Goal: Task Accomplishment & Management: Complete application form

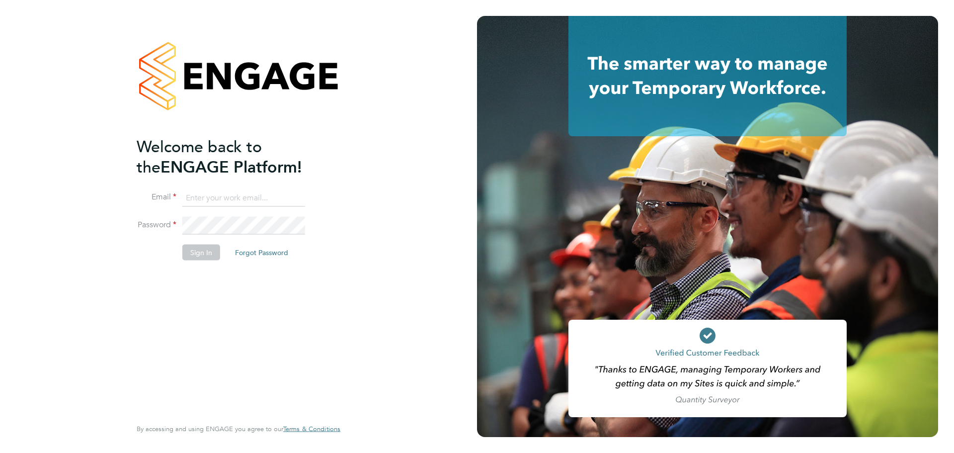
click at [225, 200] on input at bounding box center [243, 198] width 123 height 18
type input "caitlin.rae@integrapeople.com"
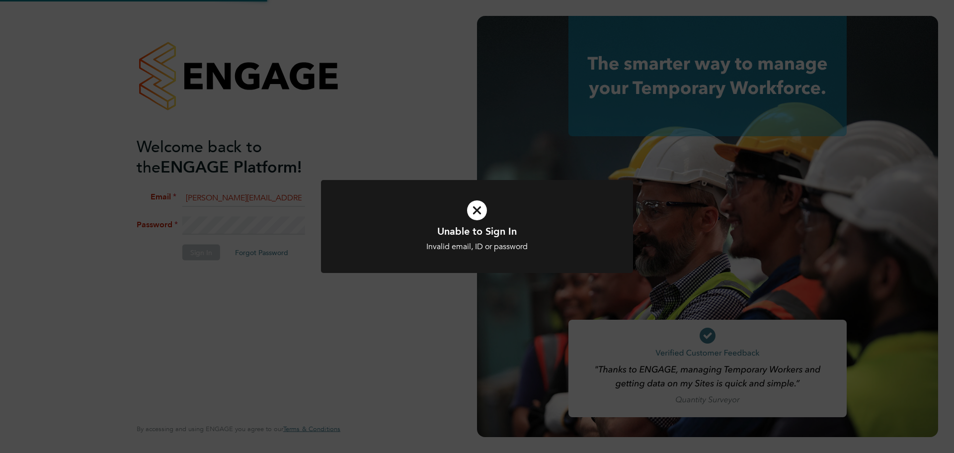
click at [410, 234] on h1 "Unable to Sign In" at bounding box center [477, 231] width 258 height 13
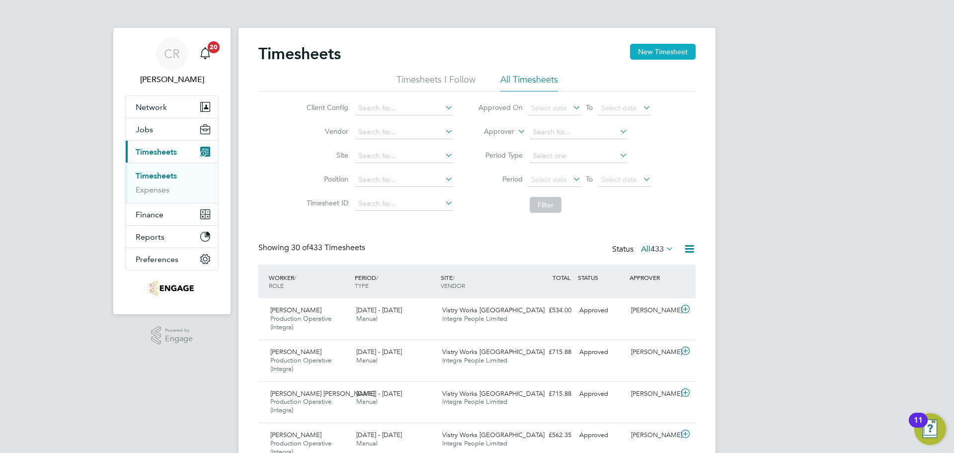
click at [648, 54] on button "New Timesheet" at bounding box center [663, 52] width 66 height 16
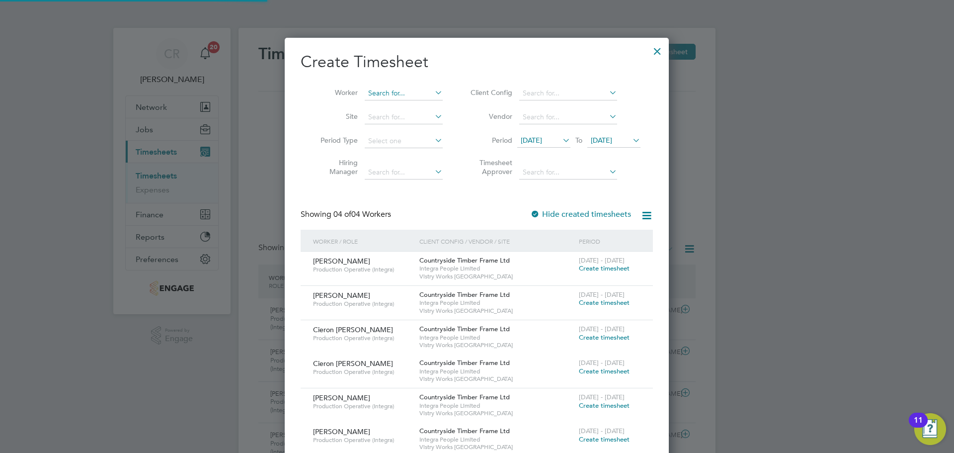
click at [398, 94] on input at bounding box center [404, 93] width 78 height 14
type input "[PERSON_NAME]"
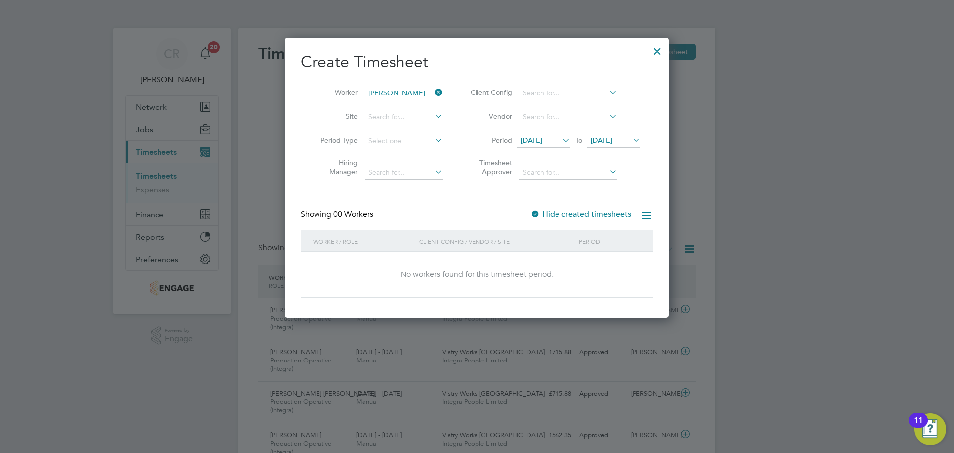
click at [433, 90] on icon at bounding box center [433, 93] width 0 height 14
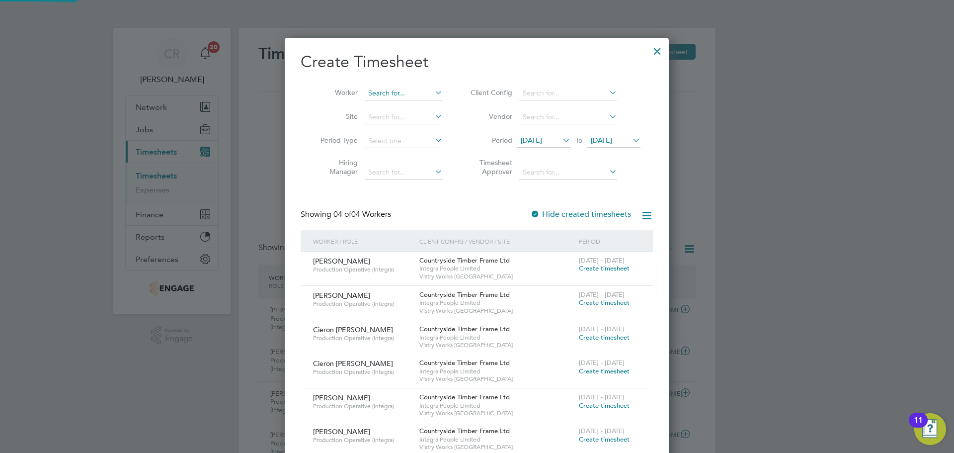
click at [410, 90] on input at bounding box center [404, 93] width 78 height 14
click at [427, 107] on li "[PERSON_NAME]" at bounding box center [428, 106] width 128 height 13
type input "[PERSON_NAME]"
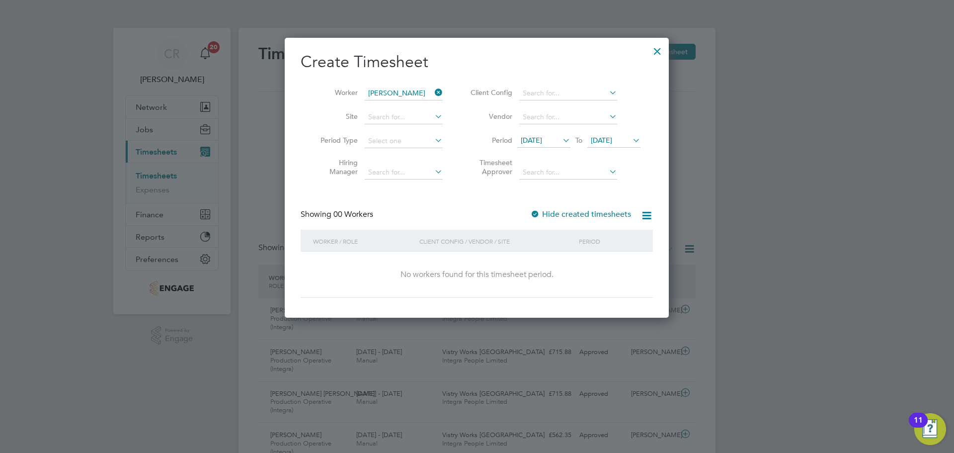
click at [542, 142] on span "[DATE]" at bounding box center [531, 140] width 21 height 9
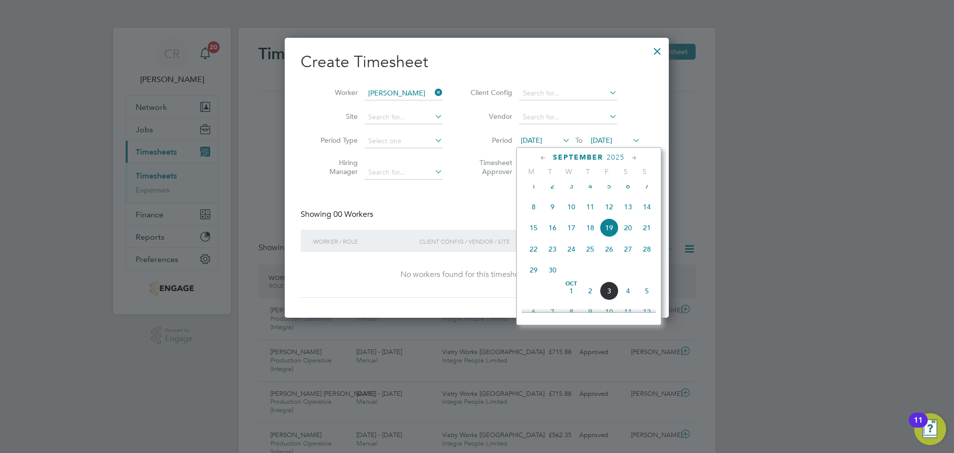
click at [588, 159] on span "September" at bounding box center [578, 157] width 50 height 8
click at [530, 205] on span "5" at bounding box center [533, 201] width 19 height 19
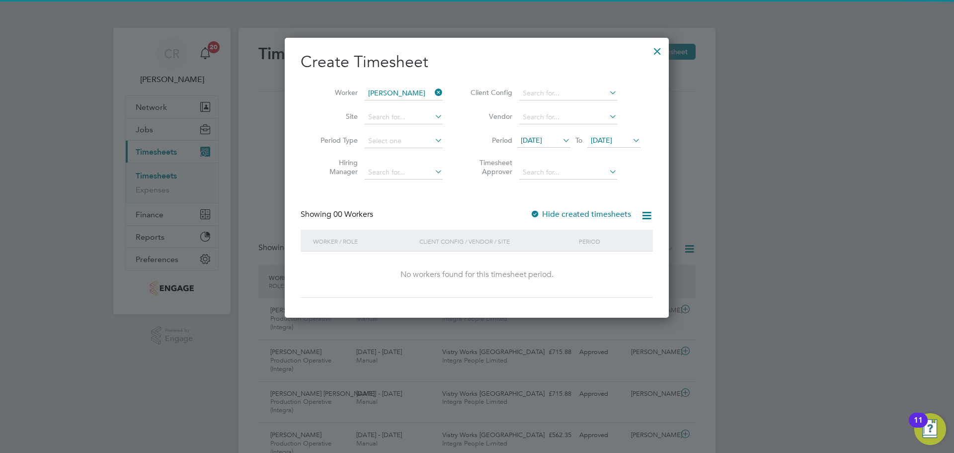
drag, startPoint x: 607, startPoint y: 138, endPoint x: 608, endPoint y: 148, distance: 10.5
click at [609, 138] on span "[DATE]" at bounding box center [601, 140] width 21 height 9
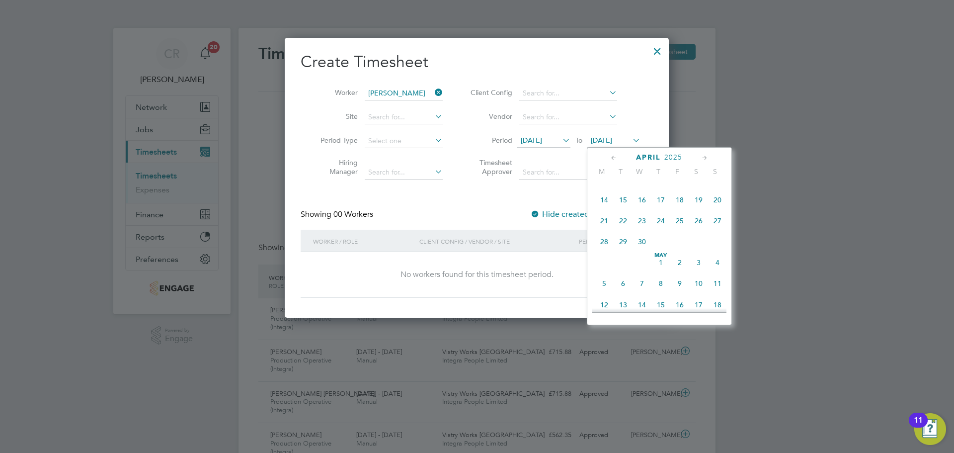
click at [716, 287] on span "11" at bounding box center [717, 283] width 19 height 19
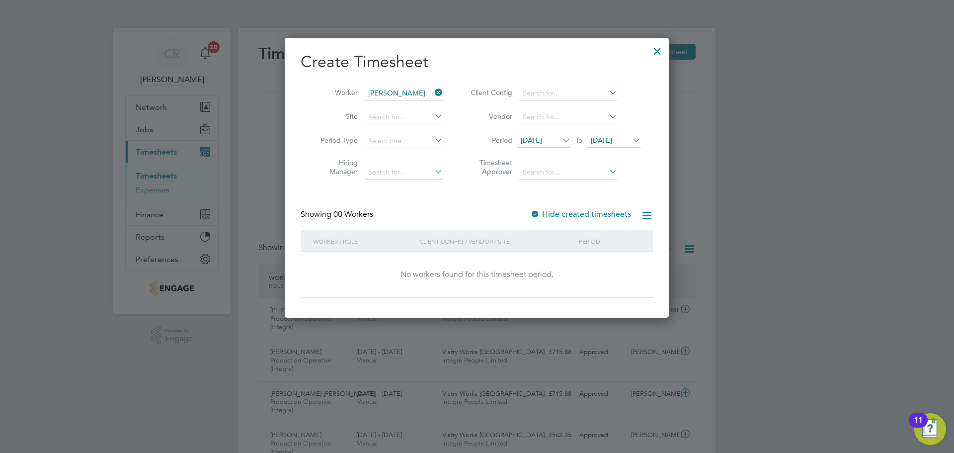
click at [538, 211] on div at bounding box center [535, 215] width 10 height 10
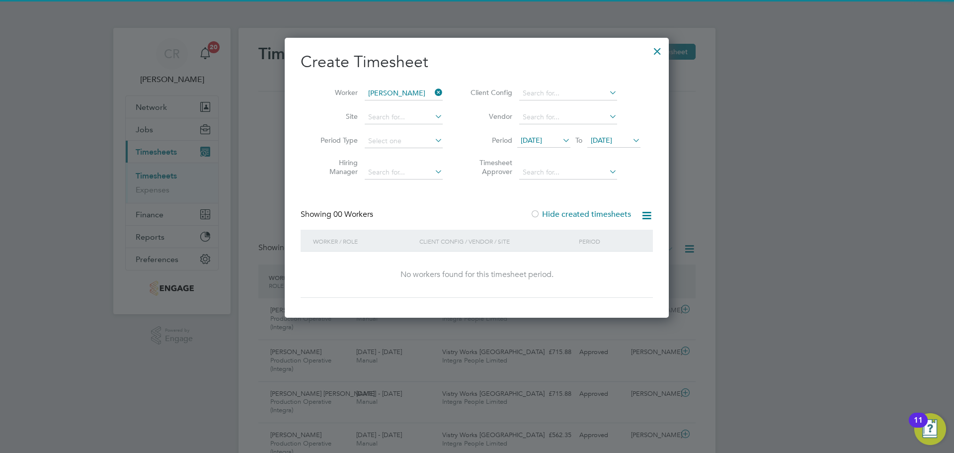
click at [574, 207] on div "Create Timesheet Worker [PERSON_NAME] Site Period Type Hiring Manager Client Co…" at bounding box center [477, 175] width 352 height 246
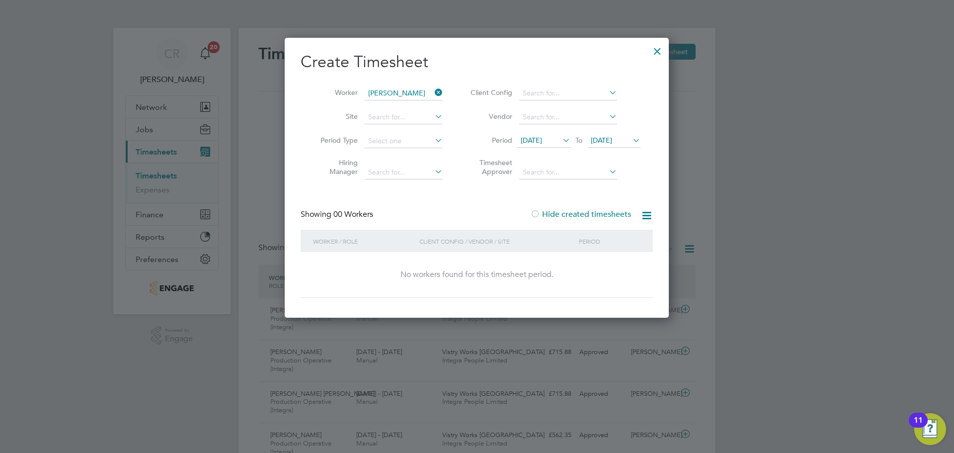
click at [562, 216] on label "Hide created timesheets" at bounding box center [580, 214] width 101 height 10
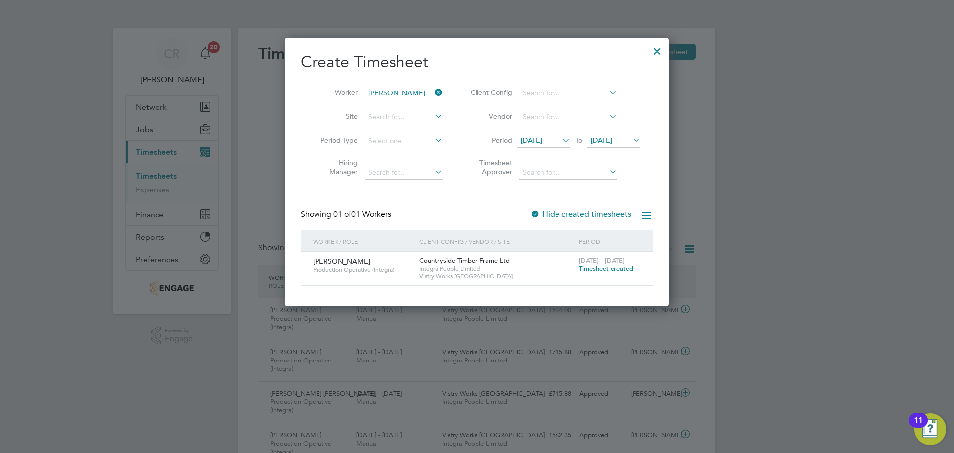
click at [561, 141] on icon at bounding box center [561, 140] width 0 height 14
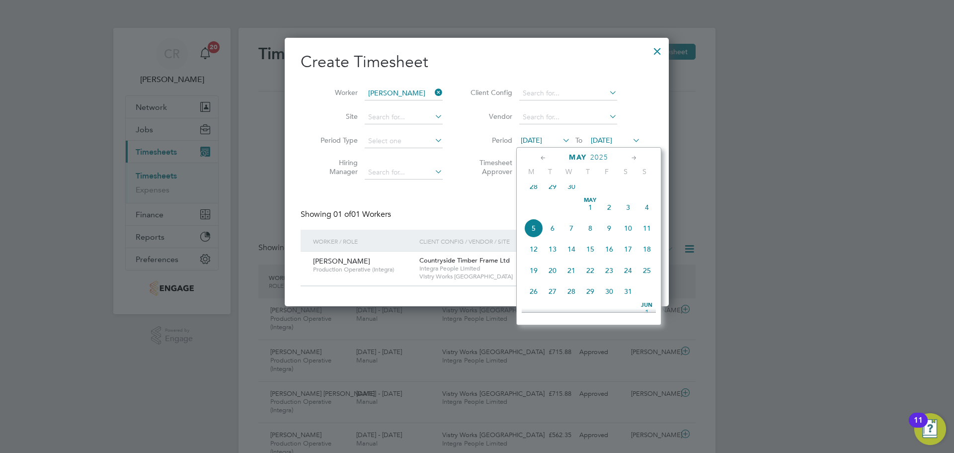
click at [538, 277] on span "19" at bounding box center [533, 270] width 19 height 19
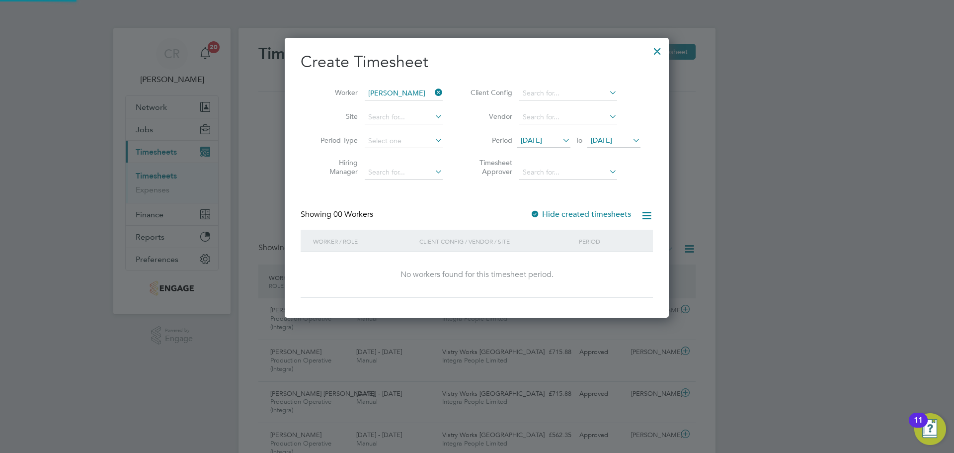
click at [609, 137] on span "[DATE]" at bounding box center [601, 140] width 21 height 9
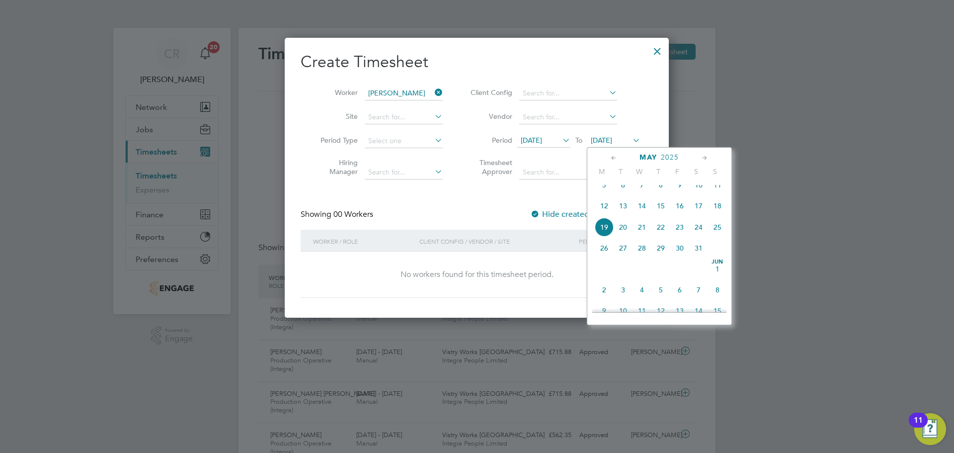
click at [711, 237] on span "25" at bounding box center [717, 227] width 19 height 19
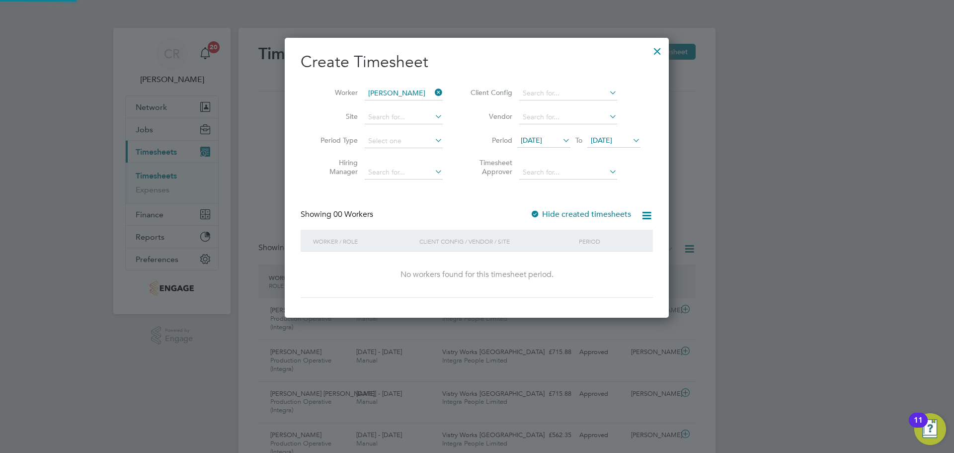
click at [568, 216] on label "Hide created timesheets" at bounding box center [580, 214] width 101 height 10
click at [567, 215] on label "Hide created timesheets" at bounding box center [580, 214] width 101 height 10
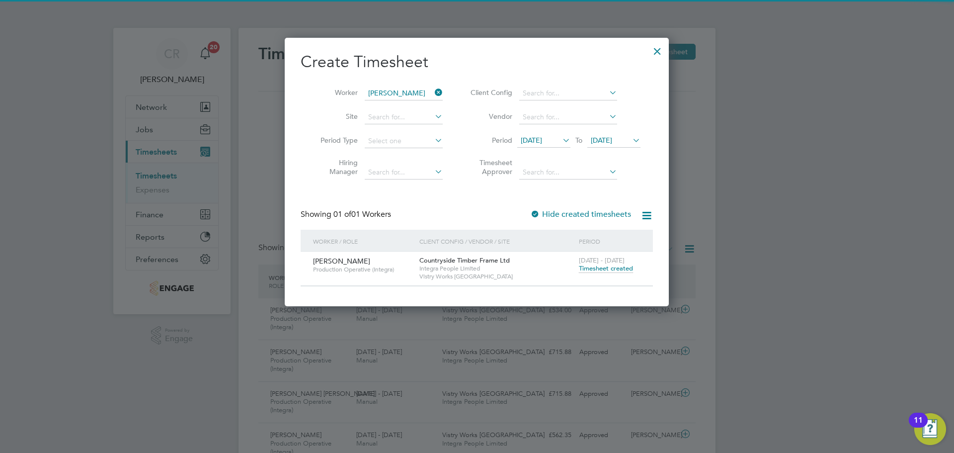
click at [602, 272] on span "Timesheet created" at bounding box center [606, 268] width 54 height 9
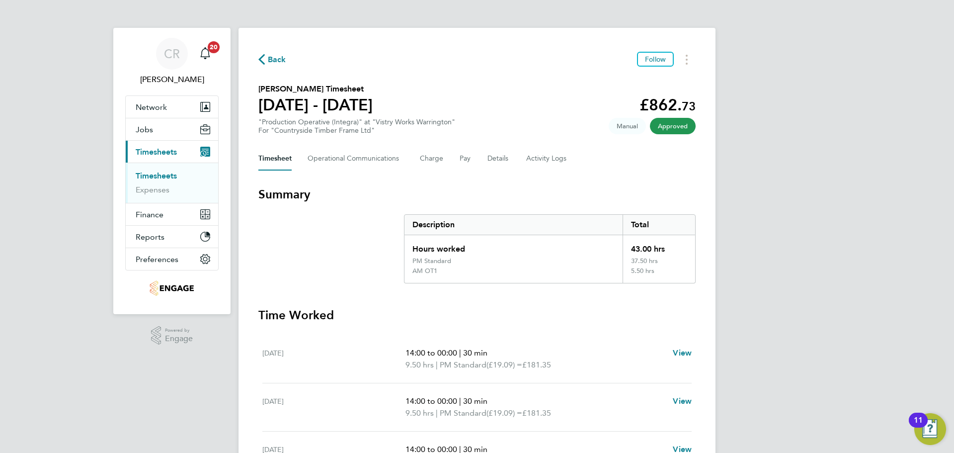
click at [278, 64] on span "Back" at bounding box center [277, 60] width 18 height 12
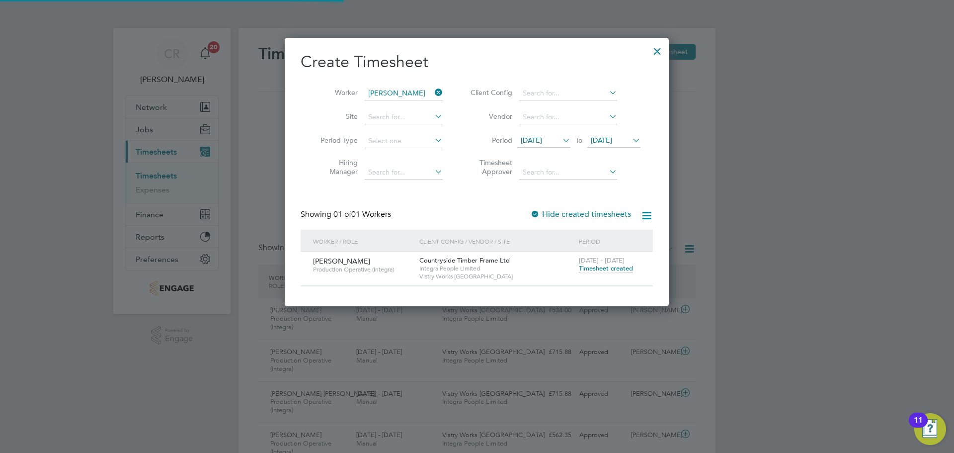
scroll to position [25, 86]
click at [433, 94] on icon at bounding box center [433, 93] width 0 height 14
click at [400, 93] on input at bounding box center [404, 93] width 78 height 14
type input "[PERSON_NAME]"
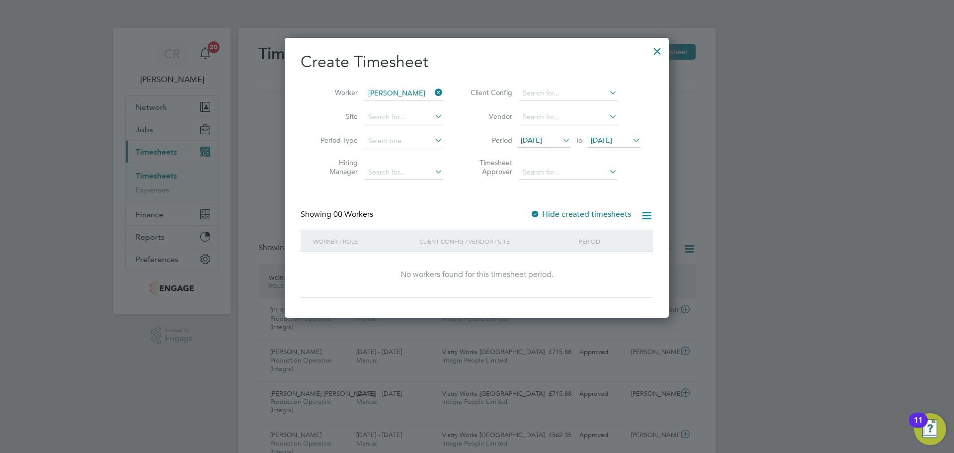
click at [566, 213] on label "Hide created timesheets" at bounding box center [580, 214] width 101 height 10
click at [562, 215] on label "Hide created timesheets" at bounding box center [580, 214] width 101 height 10
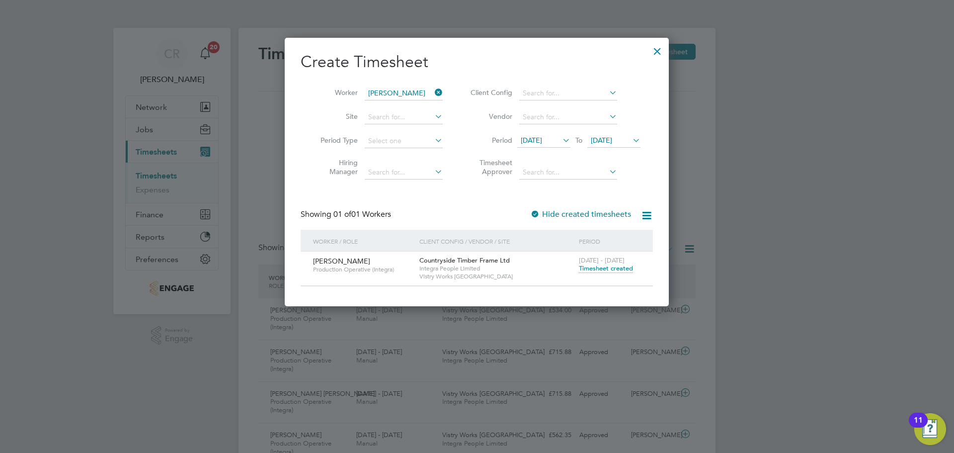
click at [595, 265] on span "Timesheet created" at bounding box center [606, 268] width 54 height 9
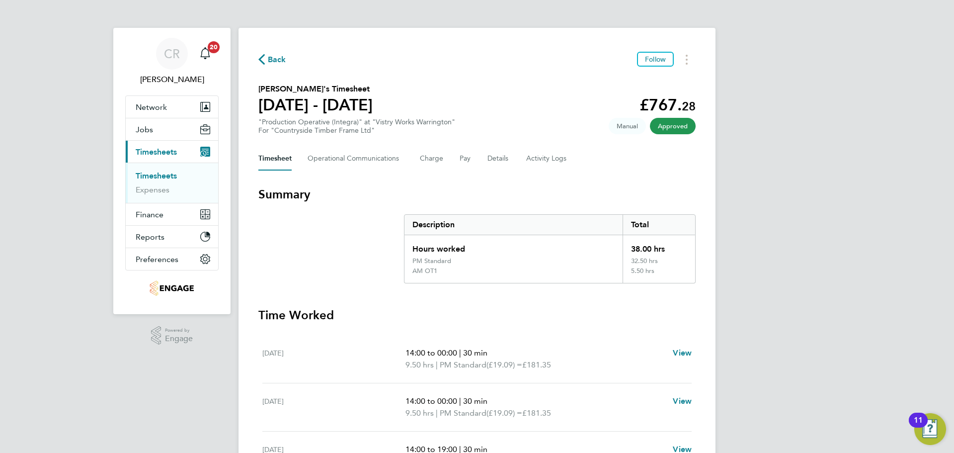
click at [262, 56] on icon "button" at bounding box center [261, 59] width 6 height 10
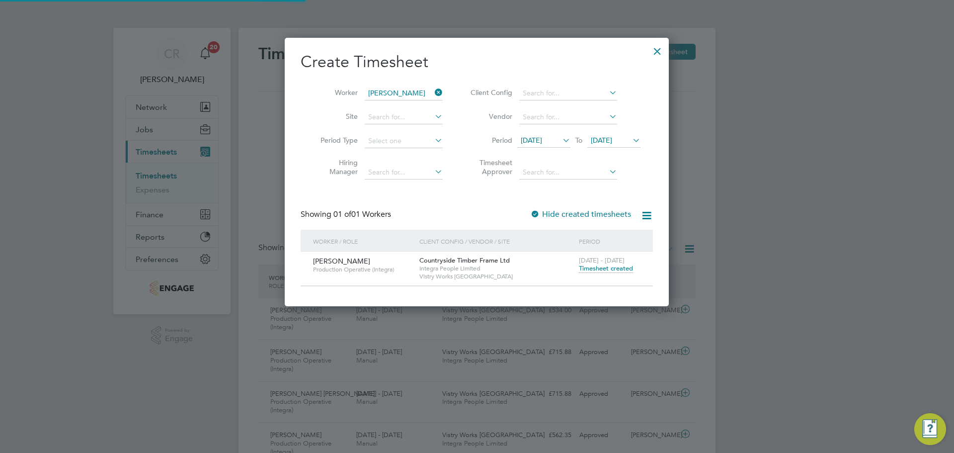
scroll to position [25, 86]
click at [542, 143] on span "[DATE]" at bounding box center [531, 140] width 21 height 9
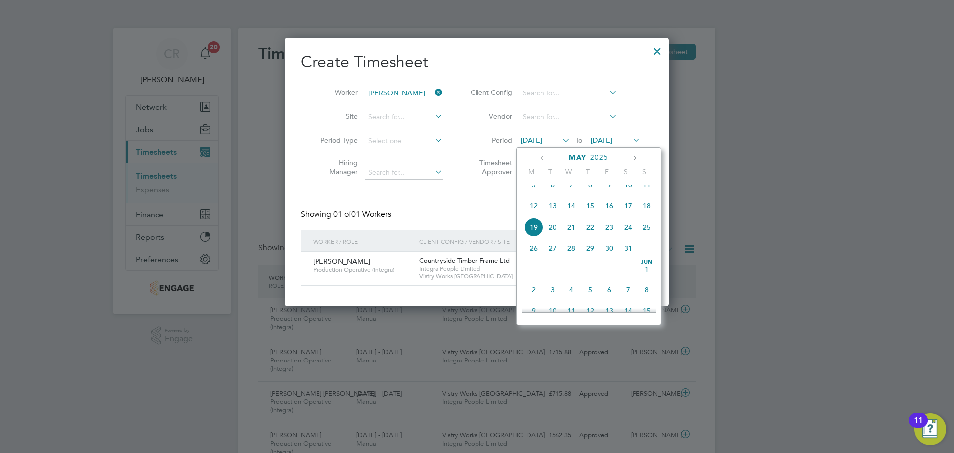
click at [537, 213] on span "12" at bounding box center [533, 205] width 19 height 19
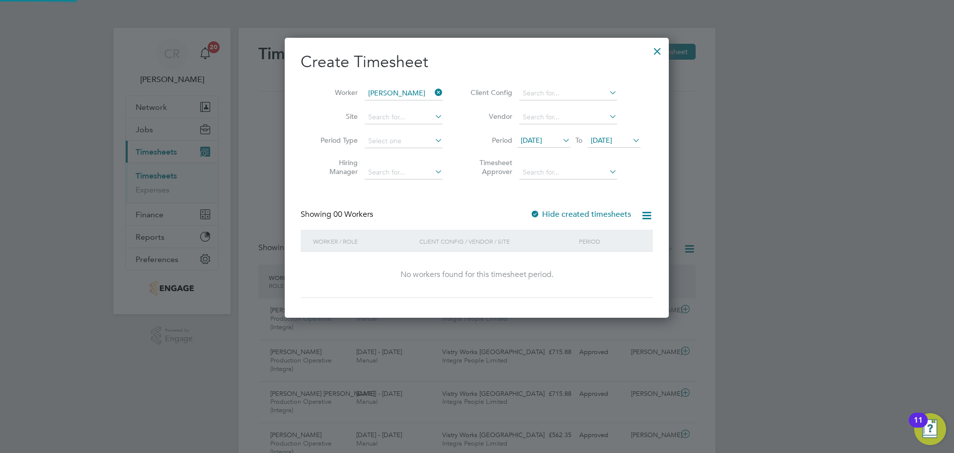
click at [604, 137] on span "[DATE]" at bounding box center [601, 140] width 21 height 9
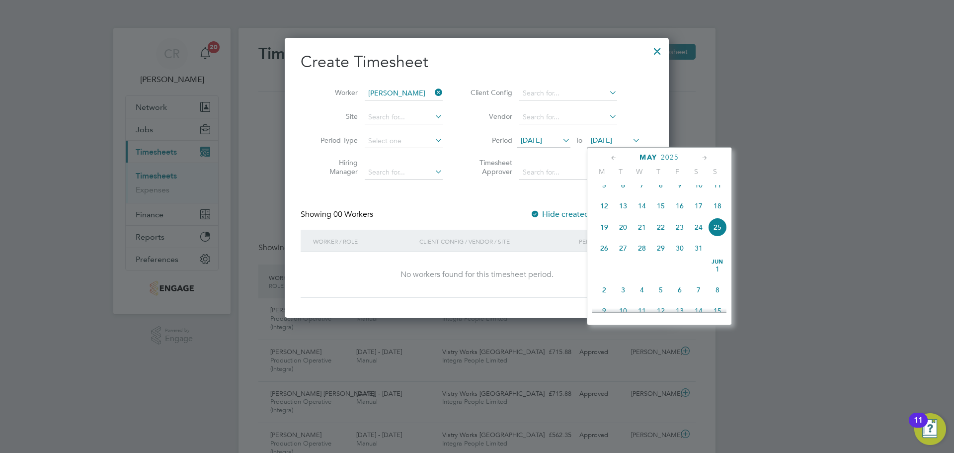
click at [715, 214] on span "18" at bounding box center [717, 205] width 19 height 19
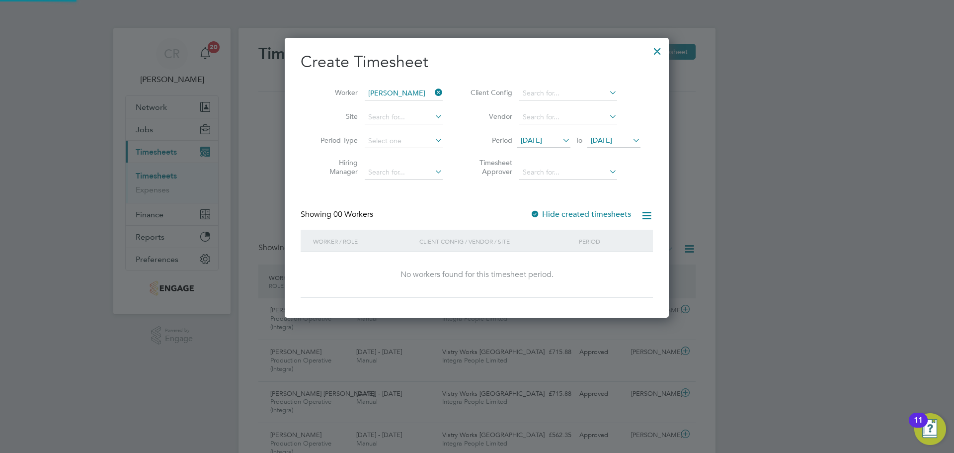
click at [556, 215] on label "Hide created timesheets" at bounding box center [580, 214] width 101 height 10
click at [561, 212] on label "Hide created timesheets" at bounding box center [580, 214] width 101 height 10
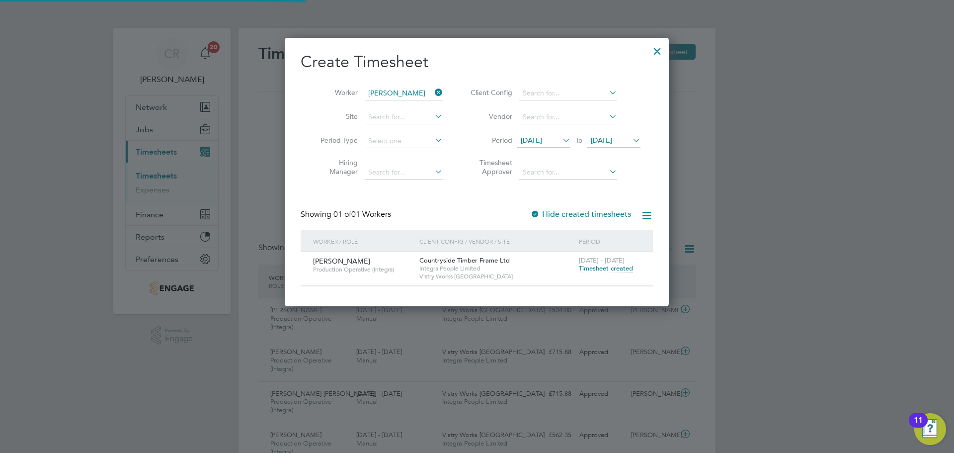
click at [603, 267] on span "Timesheet created" at bounding box center [606, 268] width 54 height 9
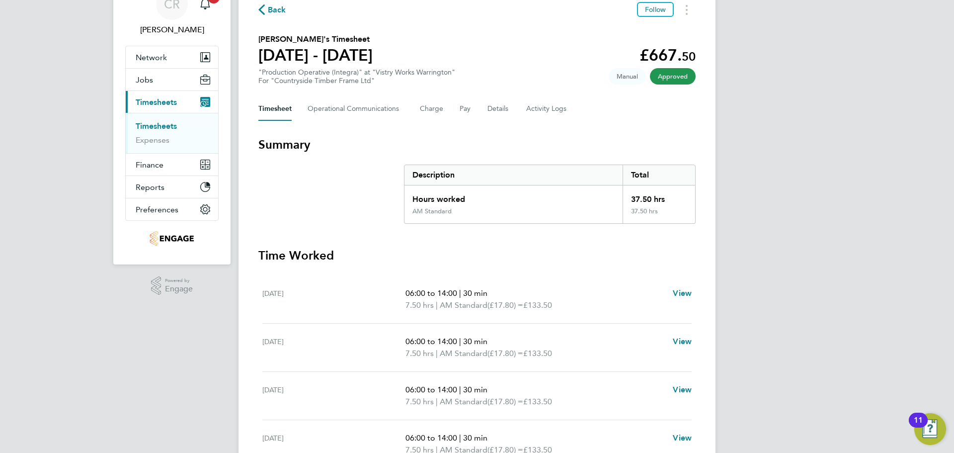
drag, startPoint x: 271, startPoint y: 6, endPoint x: 272, endPoint y: 11, distance: 5.7
click at [273, 6] on span "Back" at bounding box center [277, 10] width 18 height 12
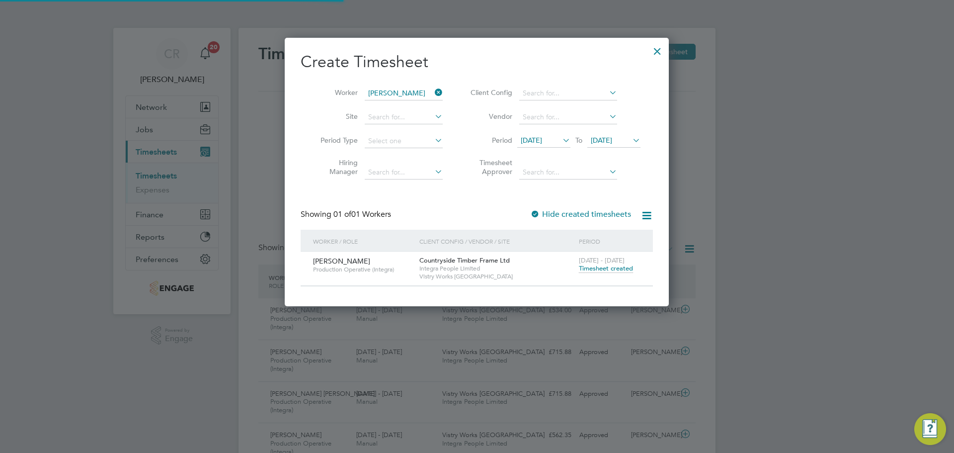
scroll to position [5, 5]
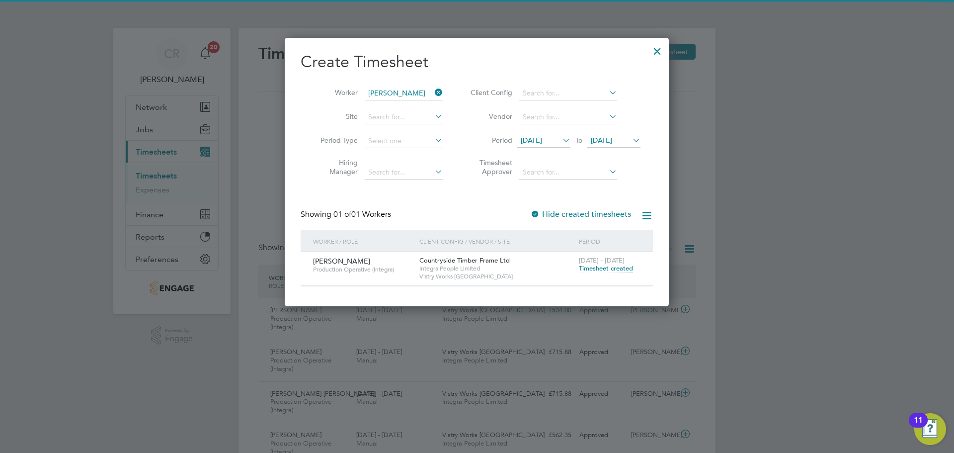
click at [433, 92] on icon at bounding box center [433, 93] width 0 height 14
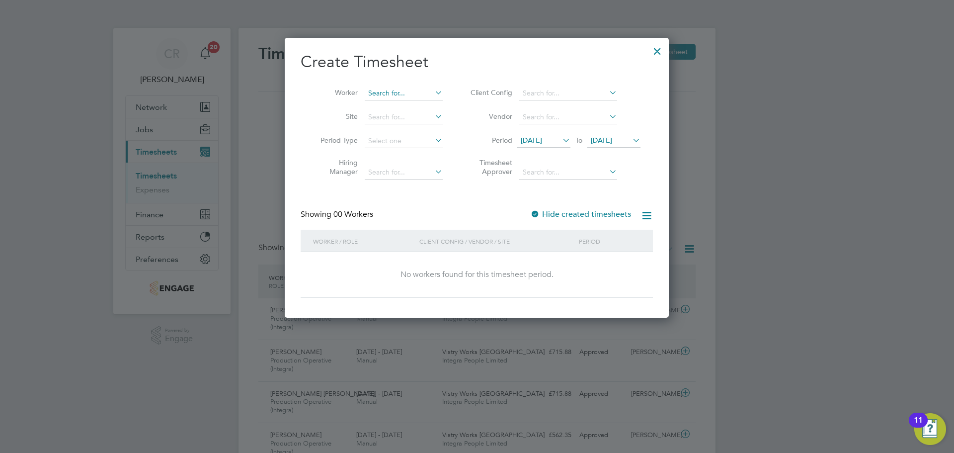
click at [409, 92] on input at bounding box center [404, 93] width 78 height 14
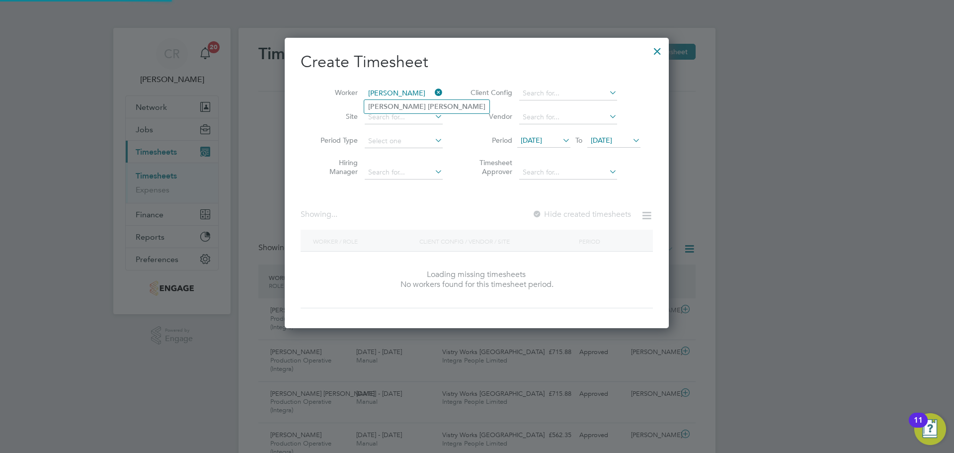
type input "[PERSON_NAME]"
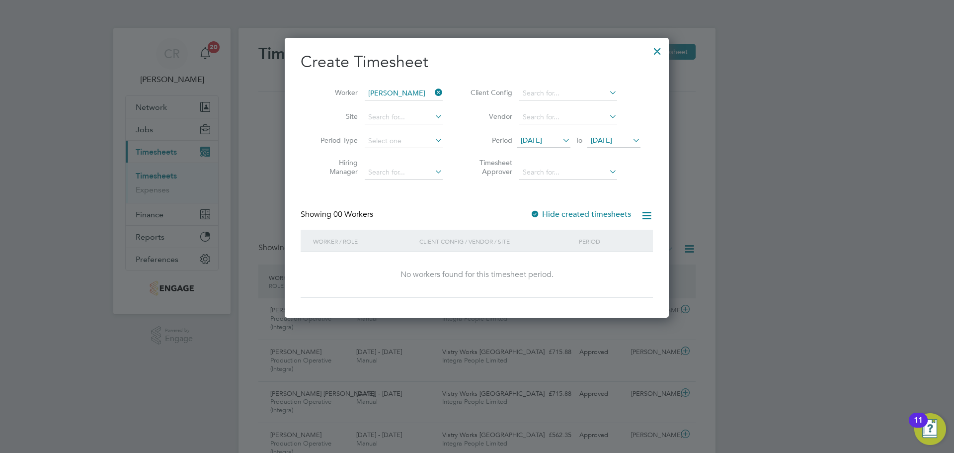
click at [551, 210] on label "Hide created timesheets" at bounding box center [580, 214] width 101 height 10
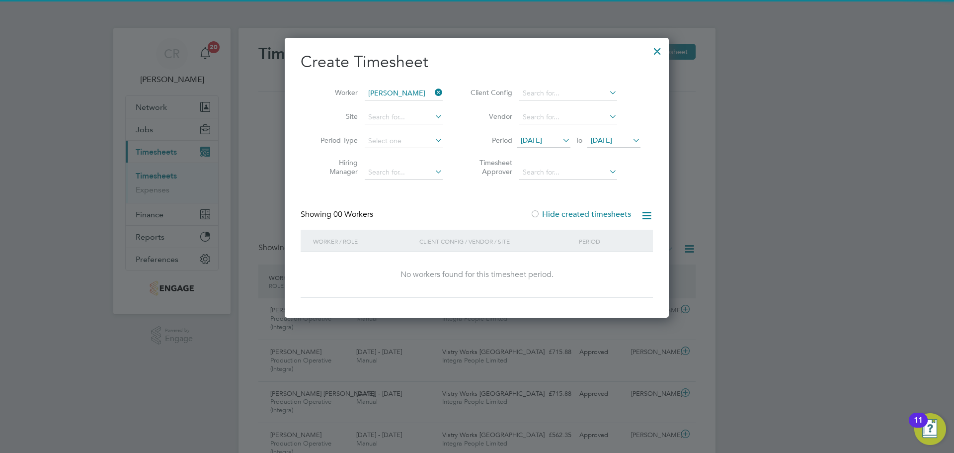
click at [551, 213] on label "Hide created timesheets" at bounding box center [580, 214] width 101 height 10
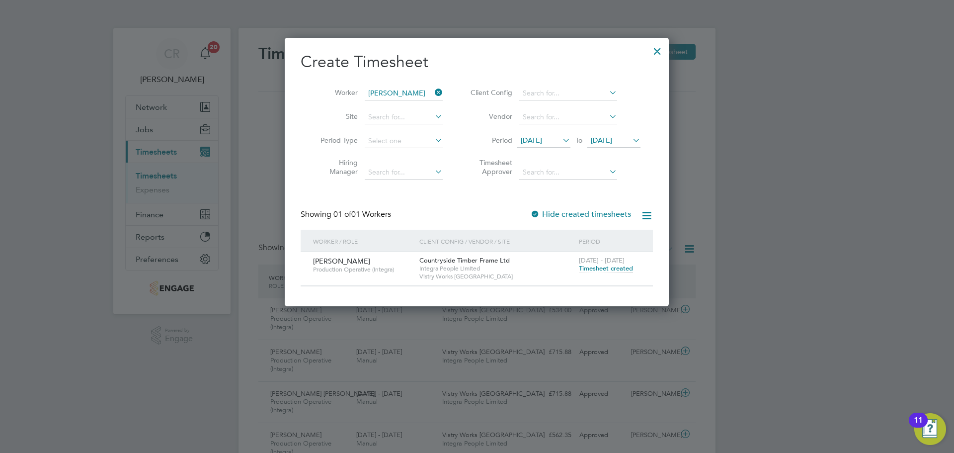
click at [602, 271] on span "Timesheet created" at bounding box center [606, 268] width 54 height 9
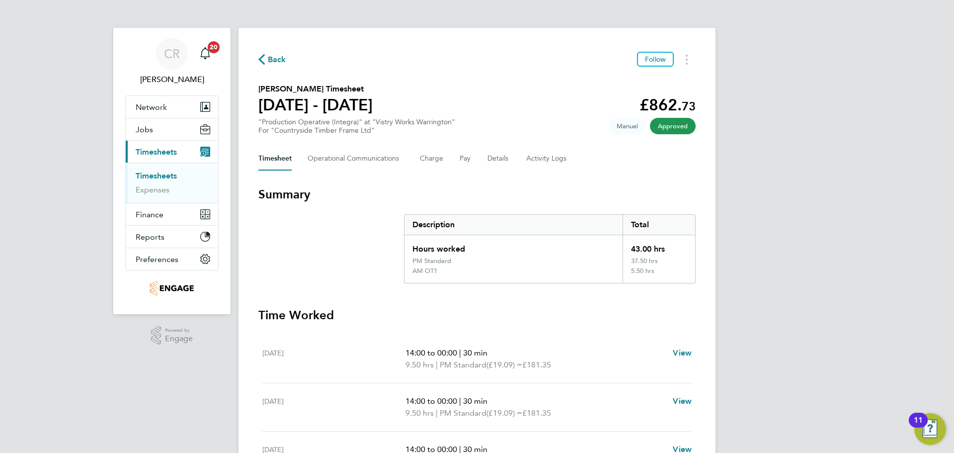
click at [275, 66] on div "Back Follow" at bounding box center [476, 59] width 437 height 15
drag, startPoint x: 275, startPoint y: 62, endPoint x: 143, endPoint y: 84, distance: 133.5
click at [275, 62] on span "Back" at bounding box center [277, 60] width 18 height 12
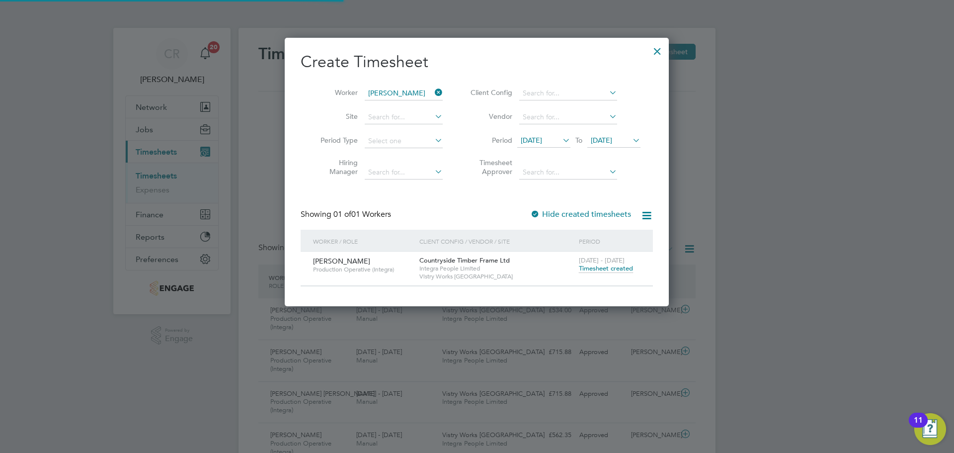
scroll to position [25, 86]
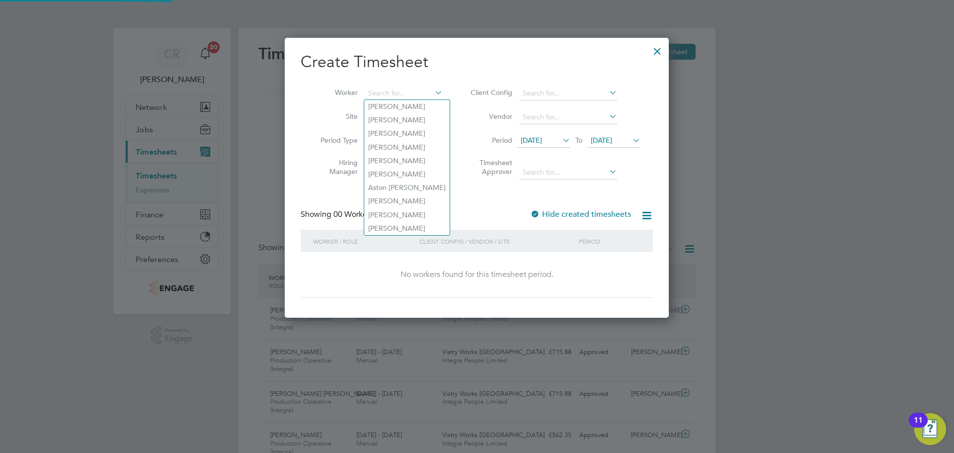
drag, startPoint x: 406, startPoint y: 92, endPoint x: 348, endPoint y: 88, distance: 57.3
click at [350, 89] on li "Worker" at bounding box center [378, 94] width 155 height 24
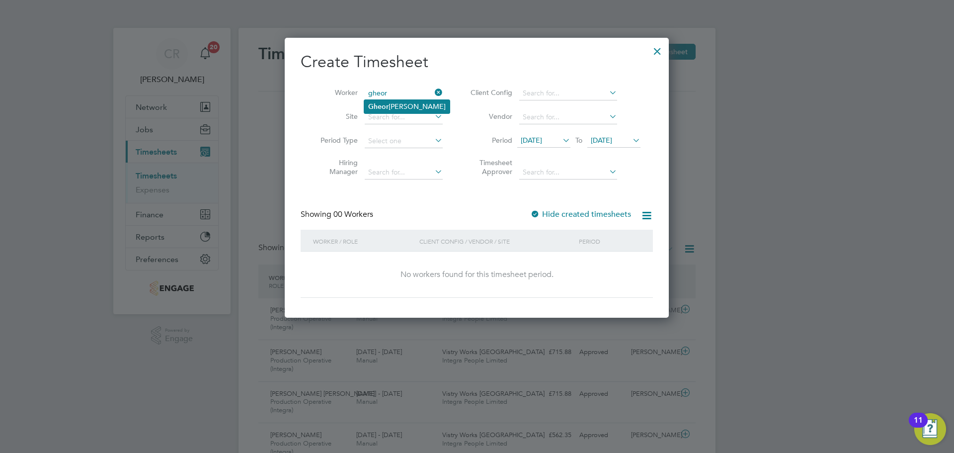
click at [390, 103] on li "Gheor [PERSON_NAME]" at bounding box center [407, 106] width 86 height 13
type input "[PERSON_NAME]"
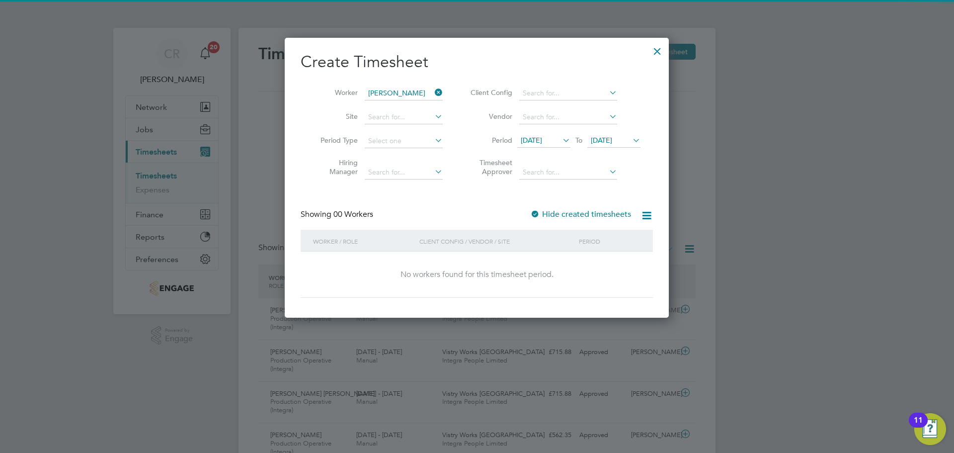
click at [560, 211] on label "Hide created timesheets" at bounding box center [580, 214] width 101 height 10
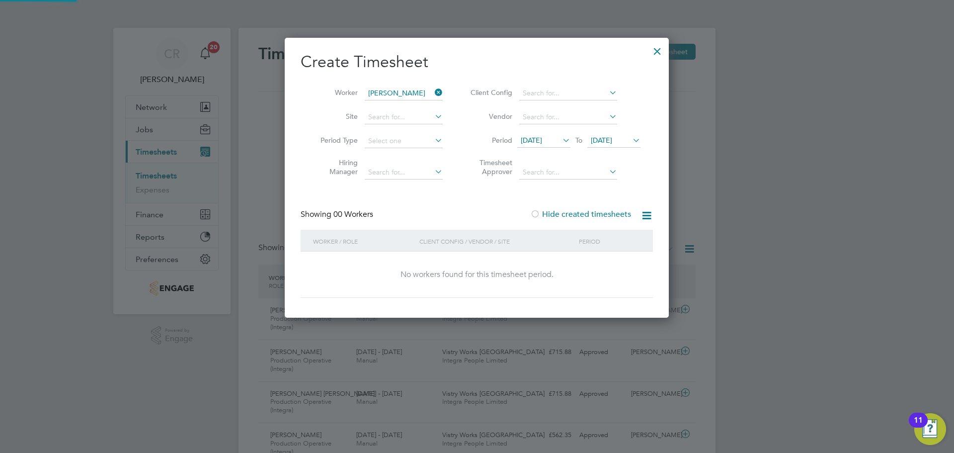
click at [560, 211] on label "Hide created timesheets" at bounding box center [580, 214] width 101 height 10
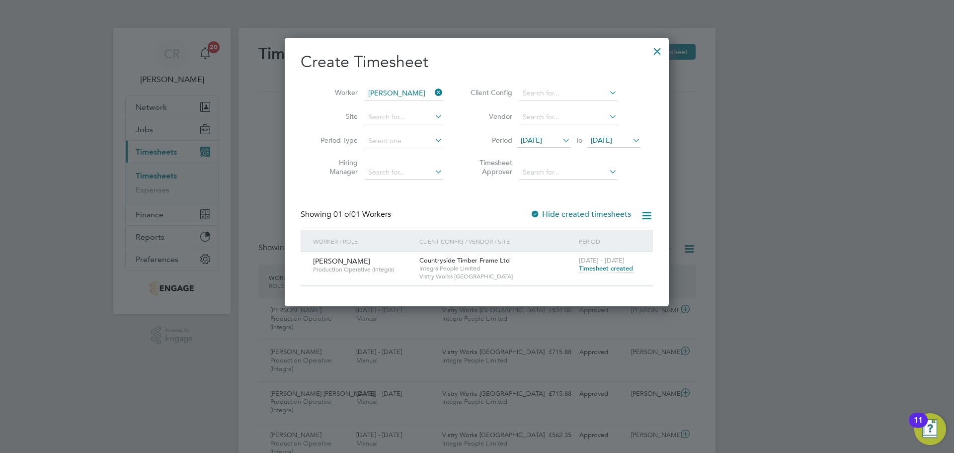
click at [603, 267] on span "Timesheet created" at bounding box center [606, 268] width 54 height 9
